Goal: Task Accomplishment & Management: Manage account settings

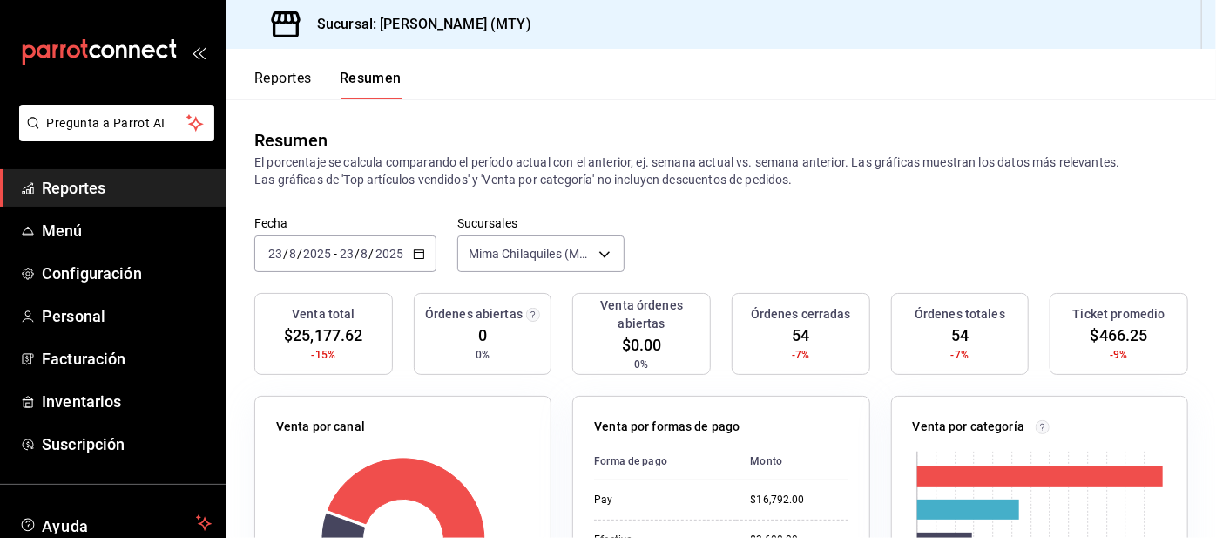
click at [287, 76] on button "Reportes" at bounding box center [283, 85] width 58 height 30
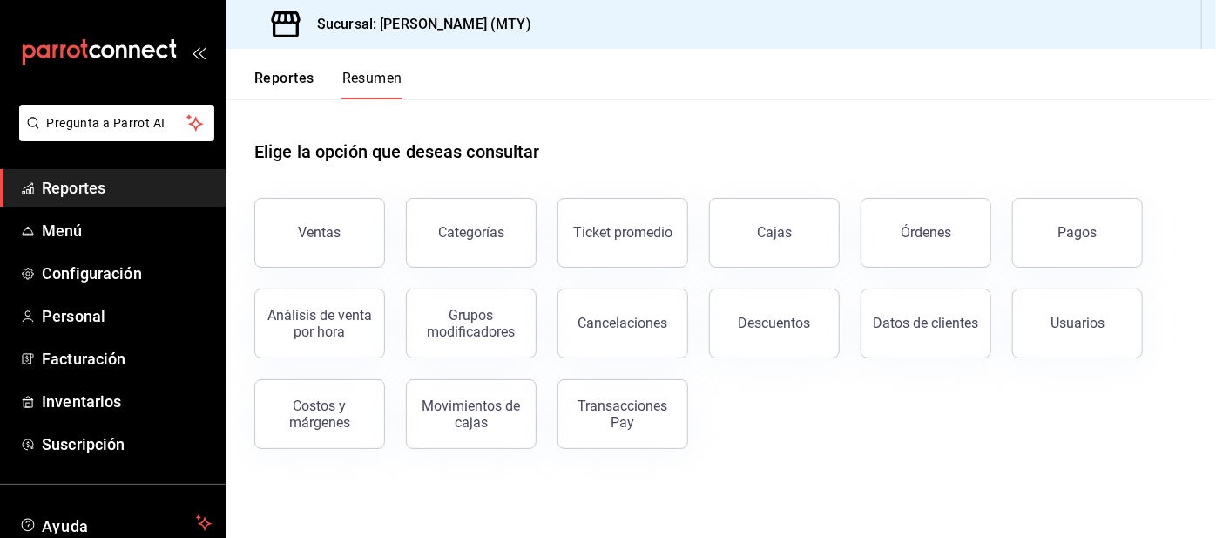
click at [309, 77] on button "Reportes" at bounding box center [284, 85] width 60 height 30
click at [1076, 223] on button "Pagos" at bounding box center [1078, 233] width 131 height 70
click at [1025, 258] on html "Pregunta a Parrot AI Reportes Menú Configuración Personal Facturación Inventari…" at bounding box center [608, 269] width 1216 height 538
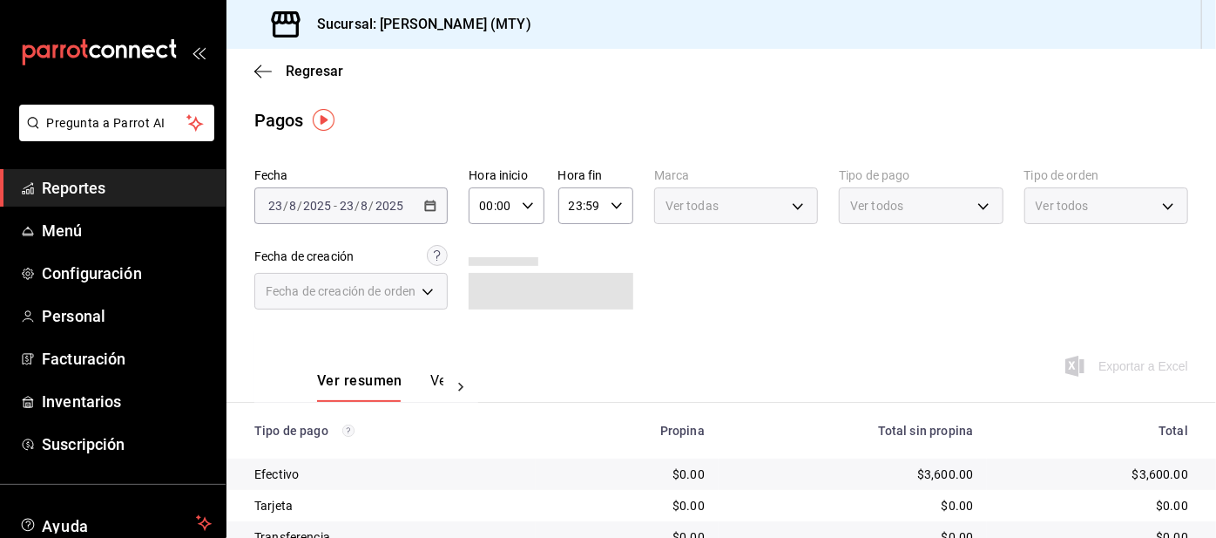
click at [924, 207] on body "Pregunta a Parrot AI Reportes Menú Configuración Personal Facturación Inventari…" at bounding box center [608, 269] width 1216 height 538
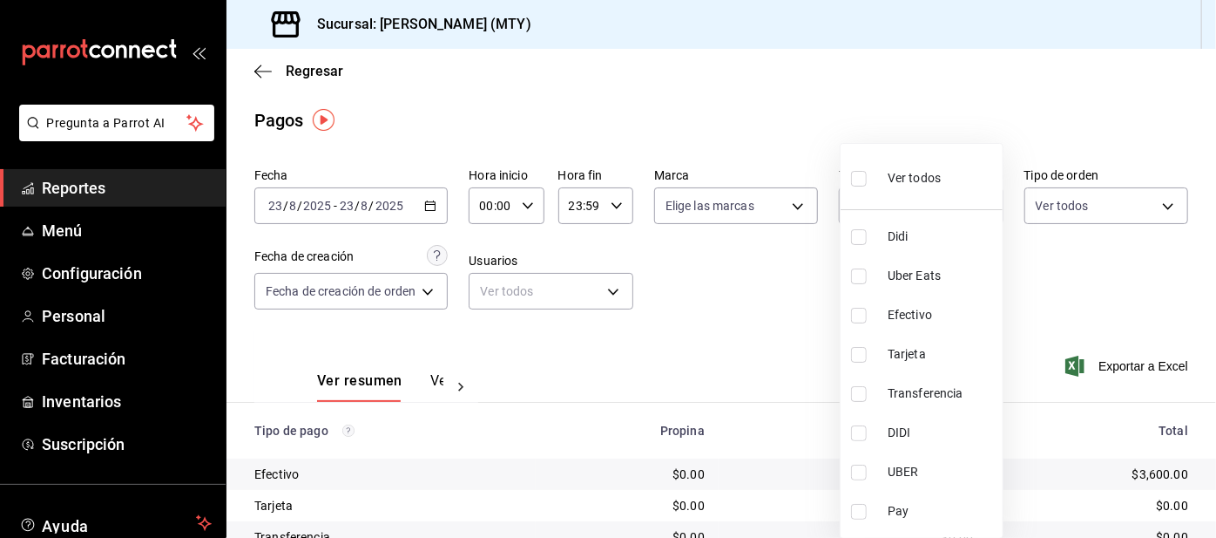
click at [864, 237] on input "checkbox" at bounding box center [859, 237] width 16 height 16
checkbox input "true"
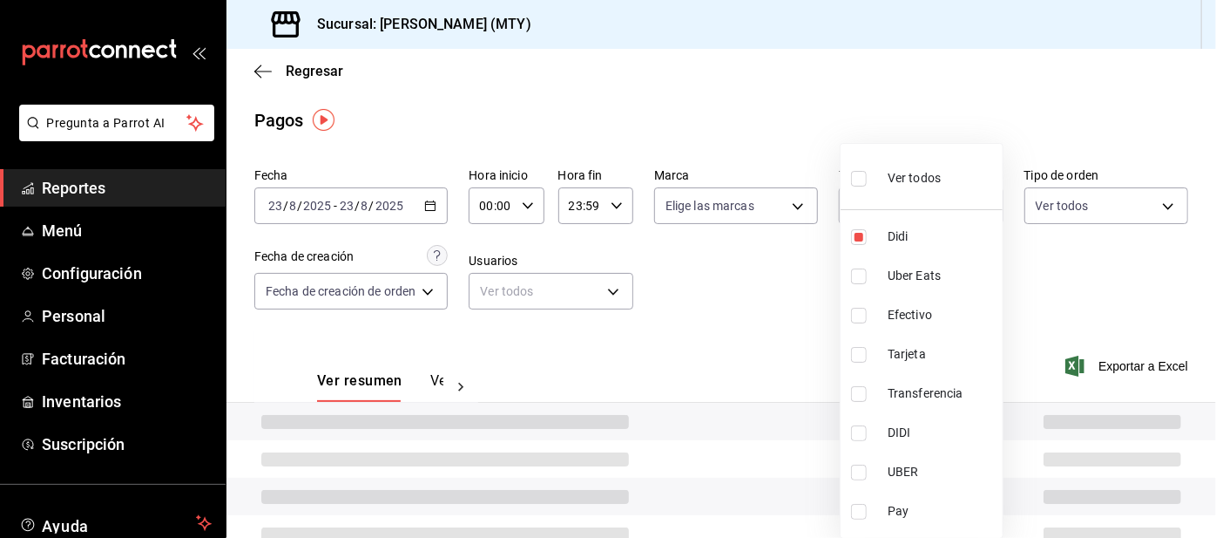
type input "ac2aad4e-3626-4df0-8b49-5bb49559922d"
click at [864, 276] on input "checkbox" at bounding box center [859, 276] width 16 height 16
checkbox input "true"
type input "ac2aad4e-3626-4df0-8b49-5bb49559922d,3386c666-a0b3-47d5-beef-c54dce93463a"
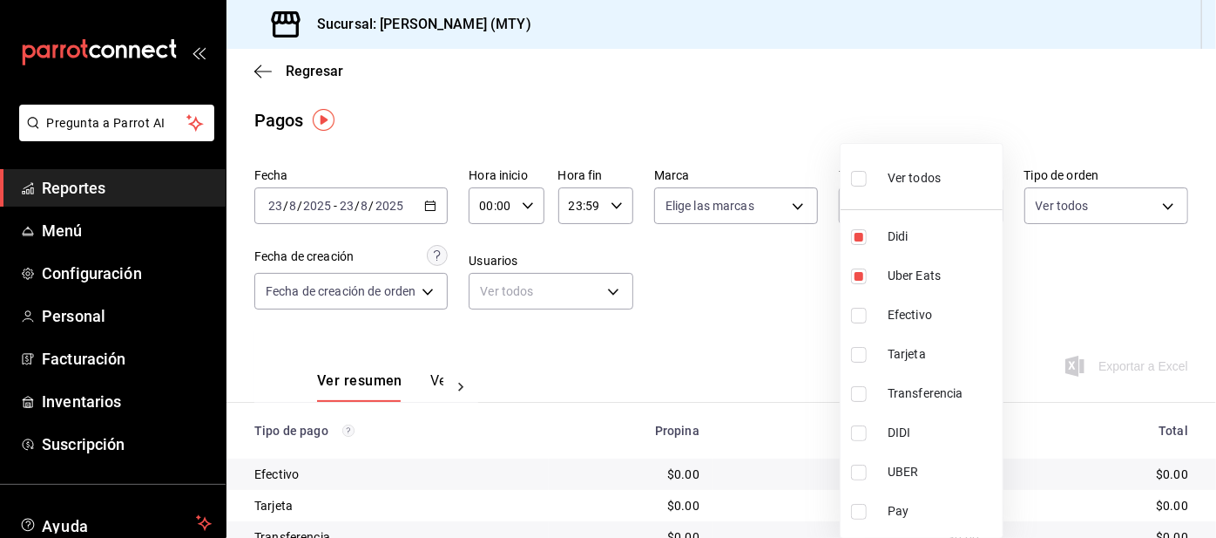
click at [861, 517] on input "checkbox" at bounding box center [859, 512] width 16 height 16
checkbox input "true"
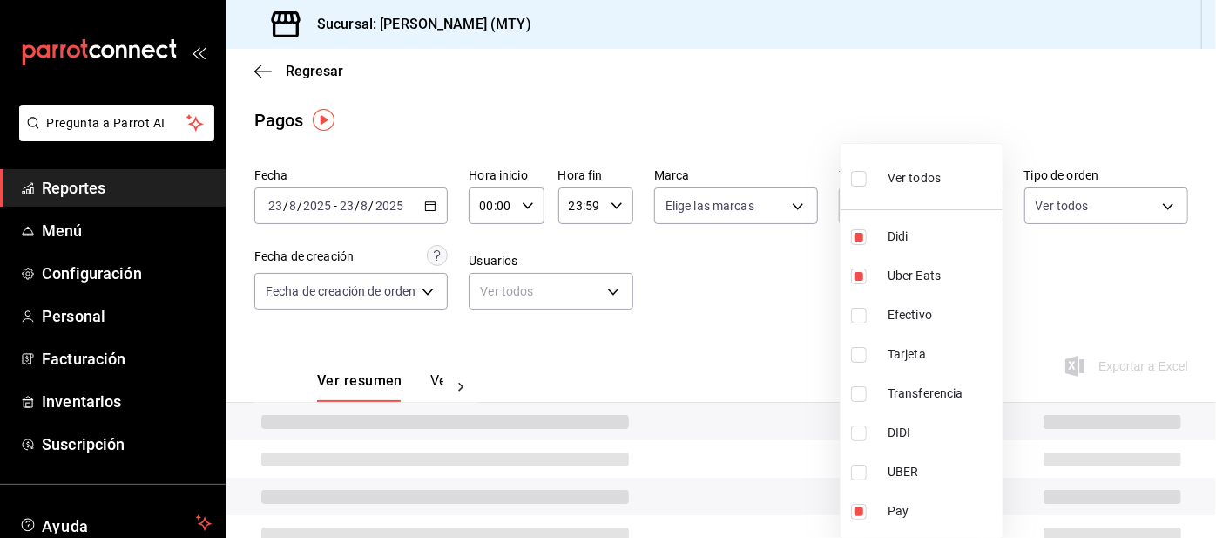
type input "ac2aad4e-3626-4df0-8b49-5bb49559922d,3386c666-a0b3-47d5-beef-c54dce93463a,f6d9e…"
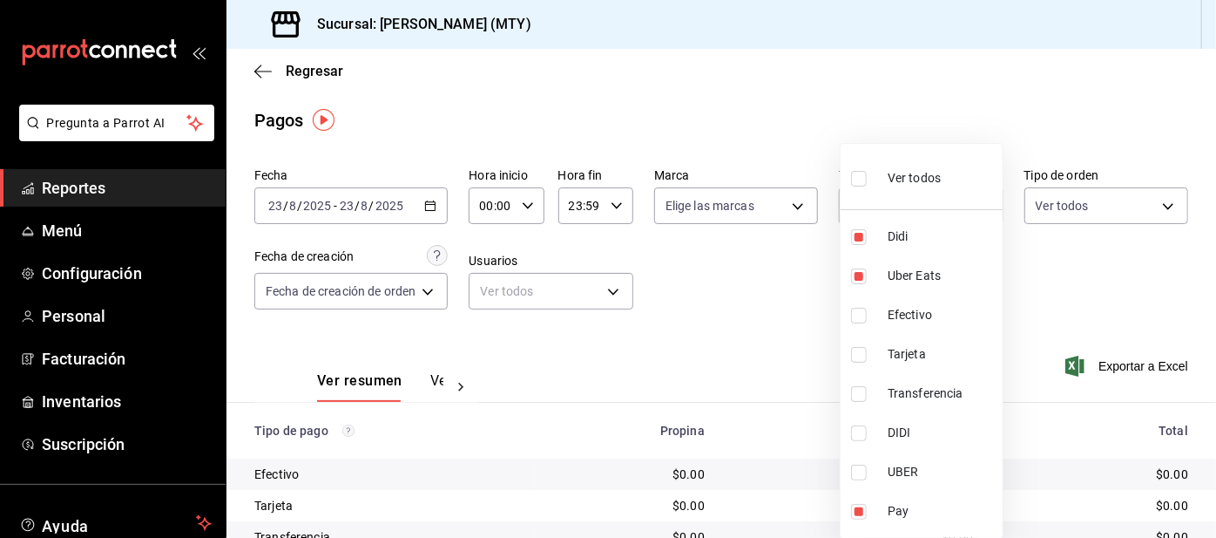
click at [750, 341] on div at bounding box center [608, 269] width 1216 height 538
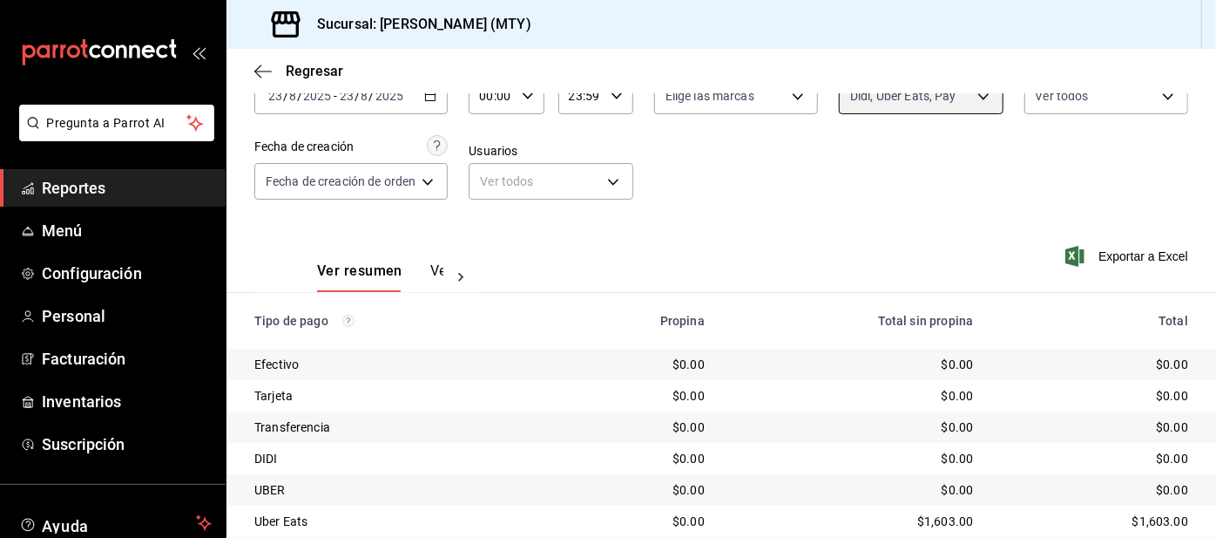
scroll to position [146, 0]
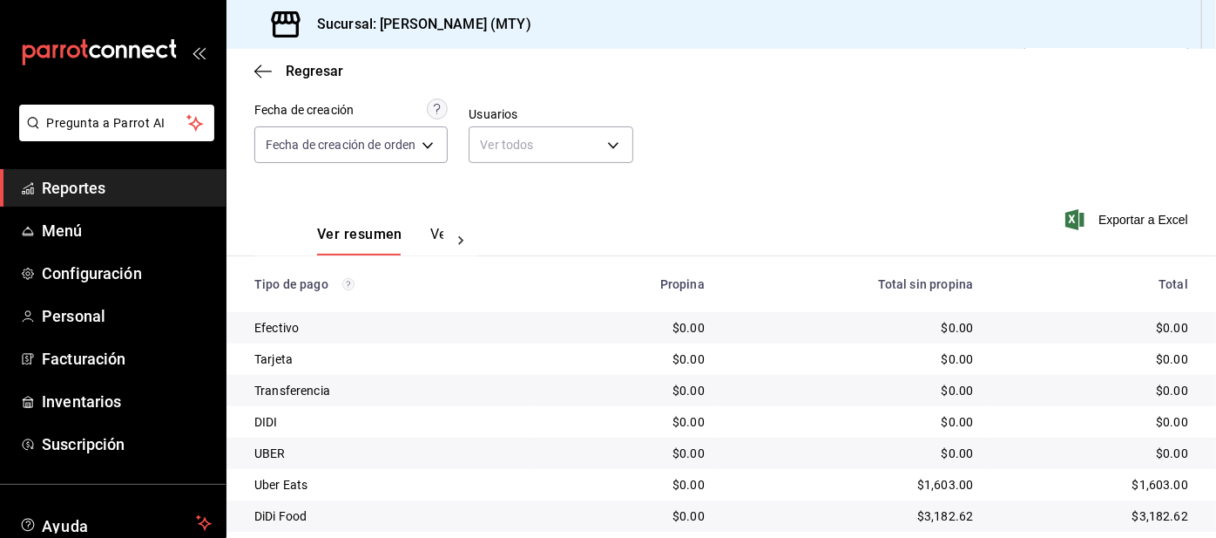
click at [127, 268] on span "Configuración" at bounding box center [127, 273] width 170 height 24
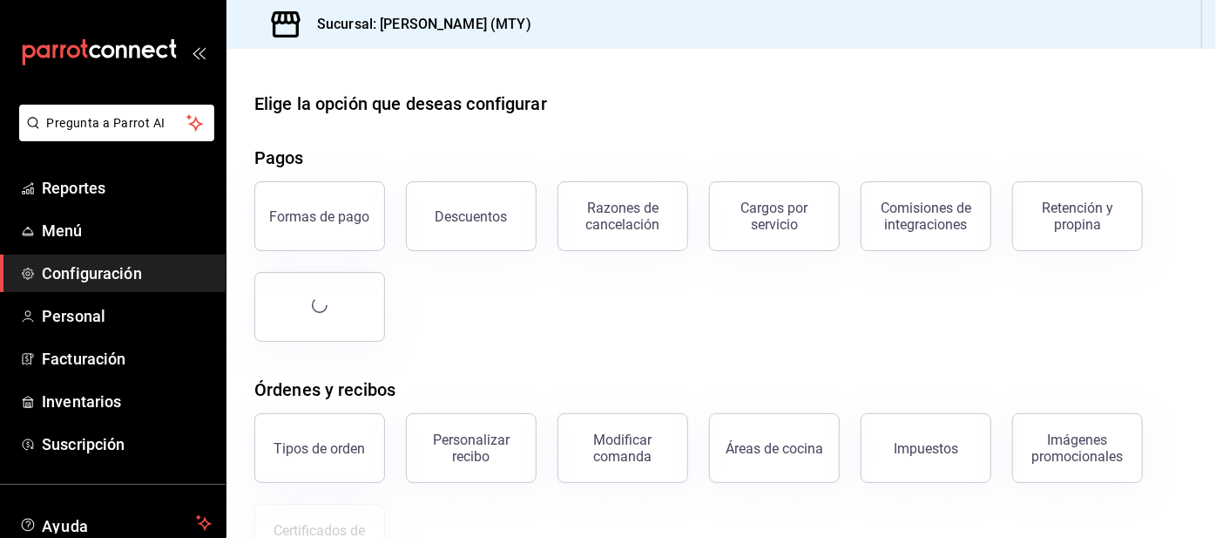
click at [1057, 206] on div "Retención y propina" at bounding box center [1078, 216] width 108 height 33
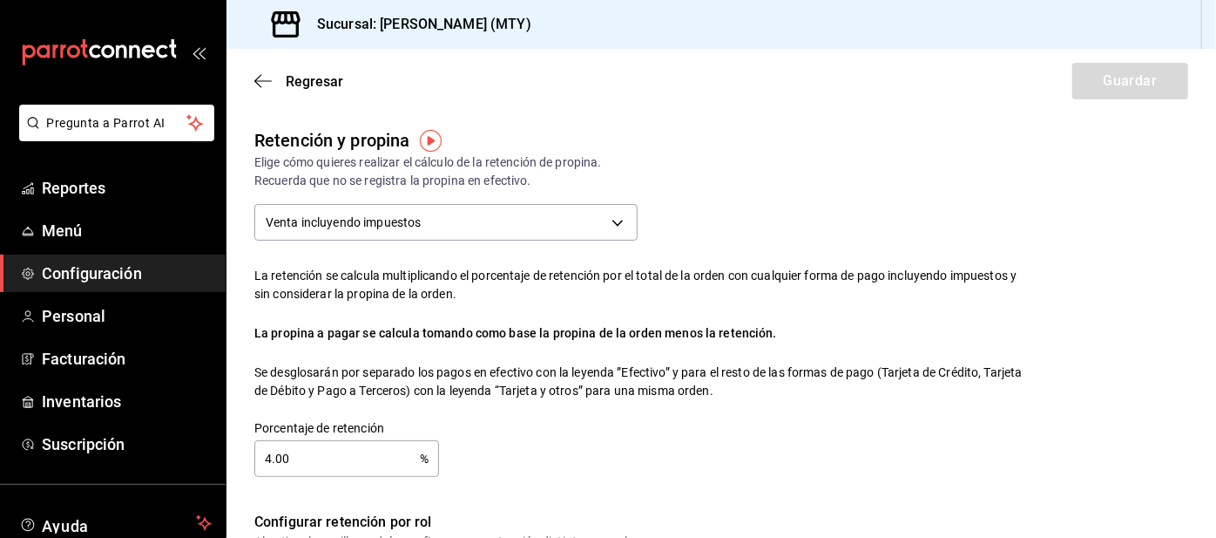
click at [371, 471] on input "4.00" at bounding box center [337, 458] width 166 height 35
checkbox input "true"
click at [395, 451] on input "4.00" at bounding box center [337, 458] width 166 height 35
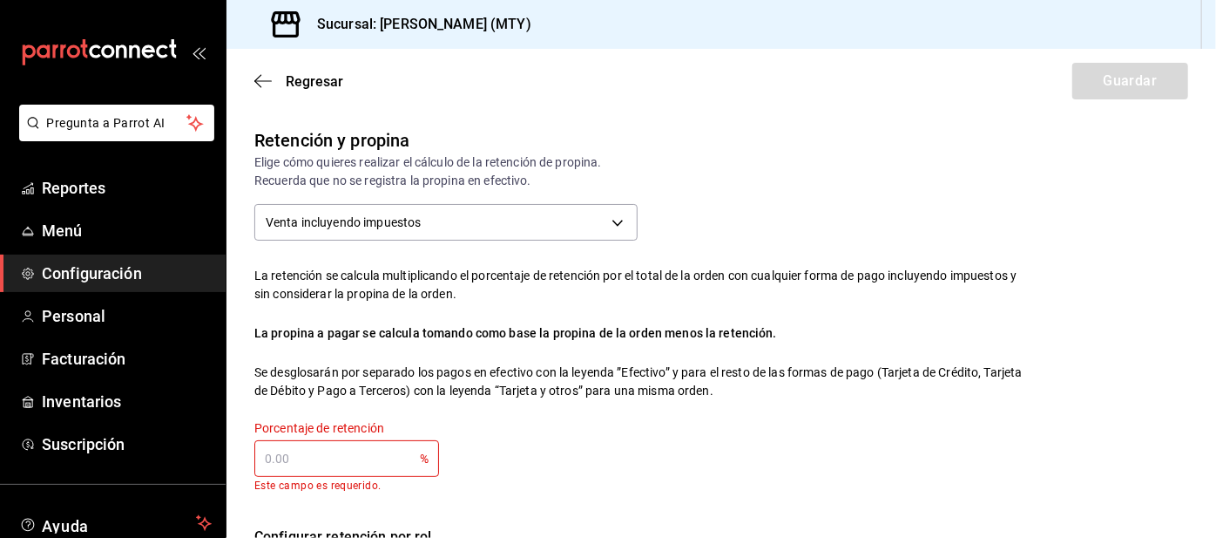
scroll to position [28, 0]
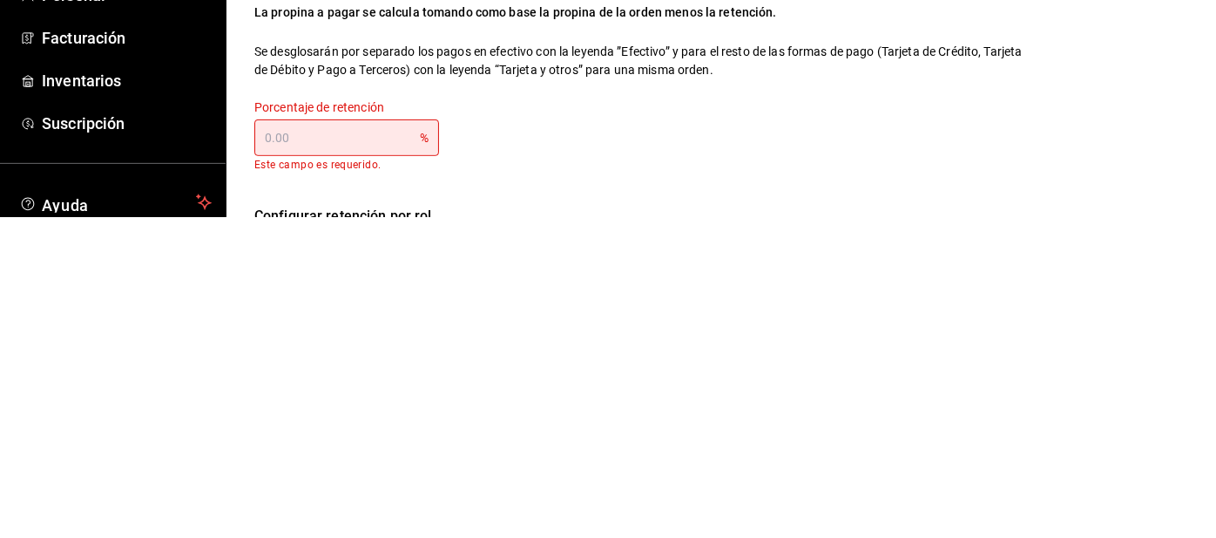
type input "0.00"
click at [313, 317] on div "Retención y propina Elige cómo quieres realizar el cálculo de la retención de p…" at bounding box center [630, 295] width 806 height 392
click at [297, 232] on div "Retención y propina Elige cómo quieres realizar el cálculo de la retención de p…" at bounding box center [630, 295] width 806 height 392
click at [293, 207] on body "Pregunta a Parrot AI Reportes Menú Configuración Personal Facturación Inventari…" at bounding box center [608, 269] width 1216 height 538
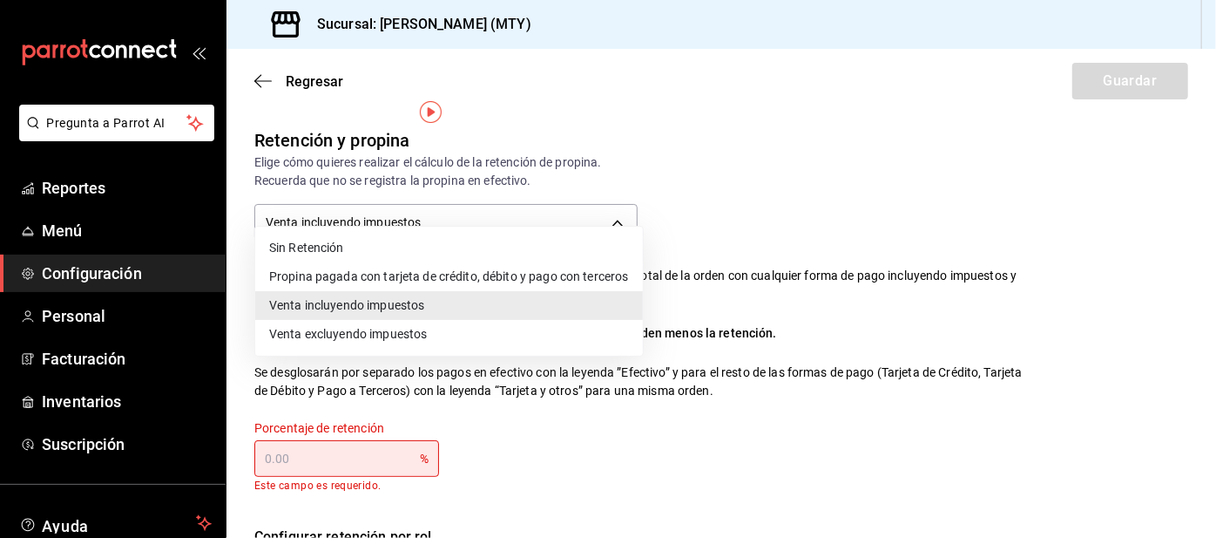
click at [339, 418] on div at bounding box center [608, 269] width 1216 height 538
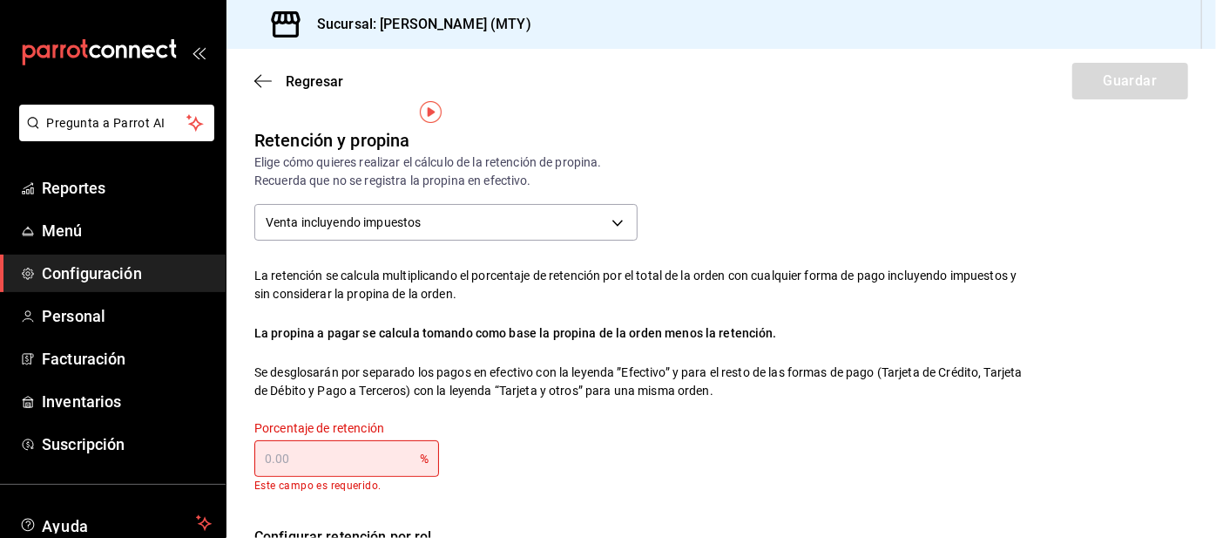
click at [297, 441] on input "text" at bounding box center [337, 458] width 166 height 35
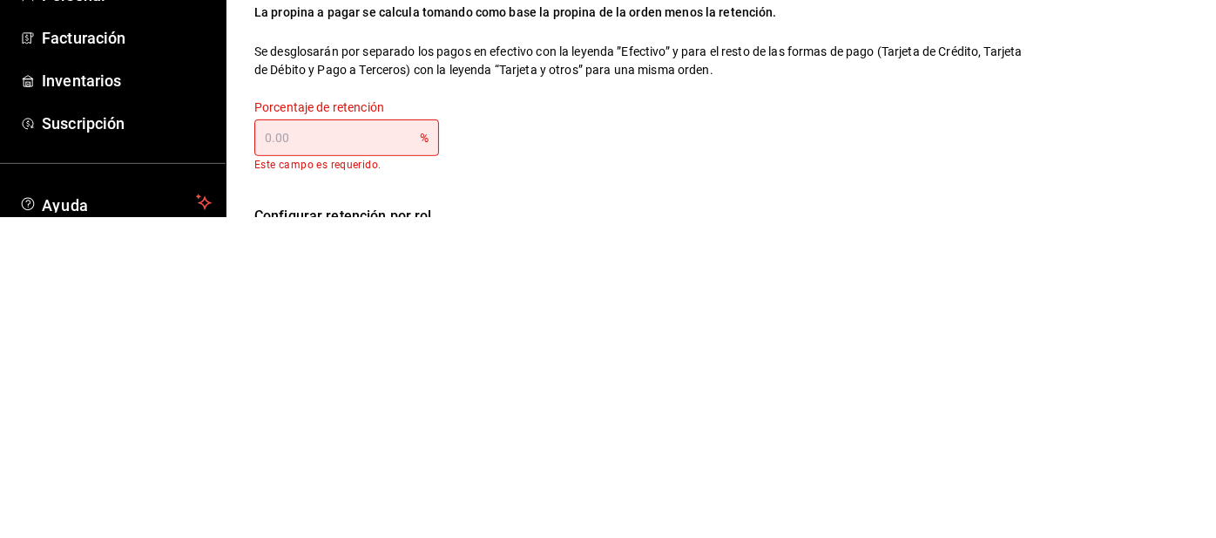
type input "5.00"
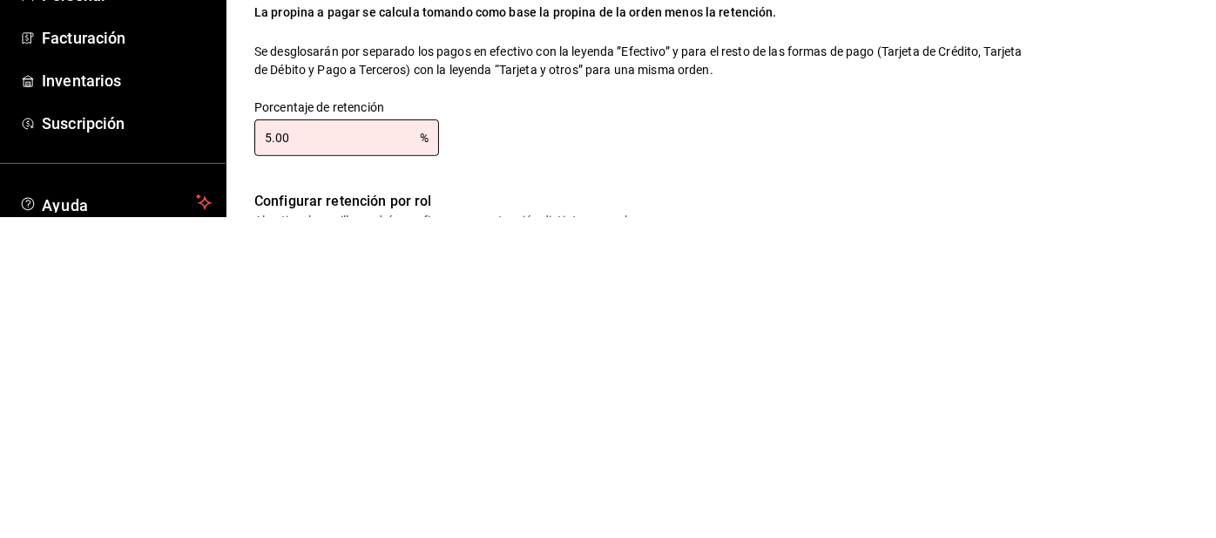
type input "5.00"
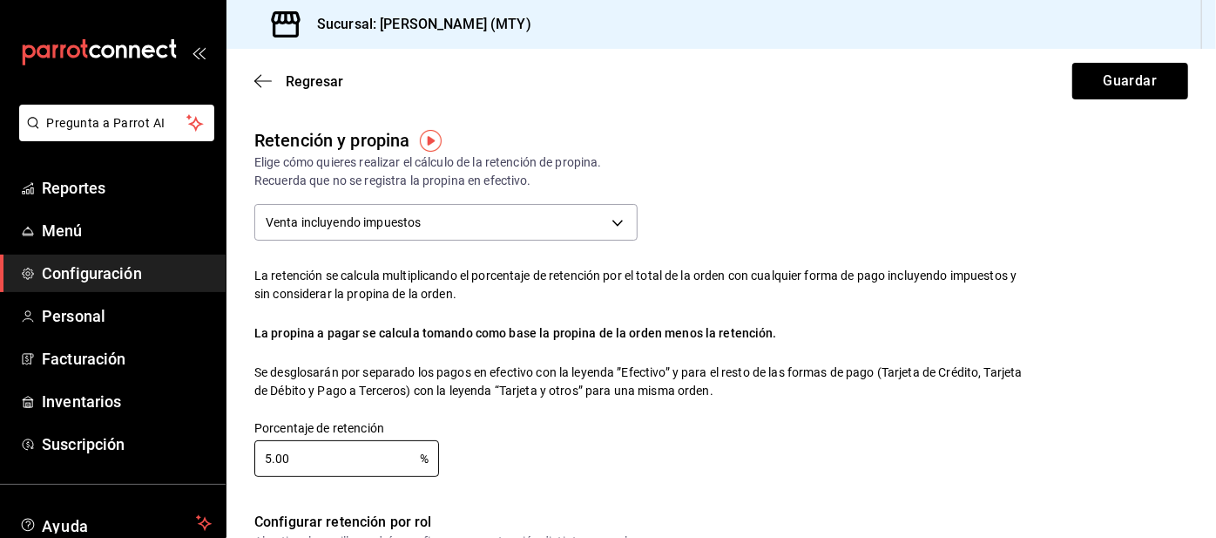
scroll to position [9, 0]
type input "5.00"
click at [1107, 74] on button "Guardar" at bounding box center [1131, 81] width 116 height 37
